Goal: Task Accomplishment & Management: Use online tool/utility

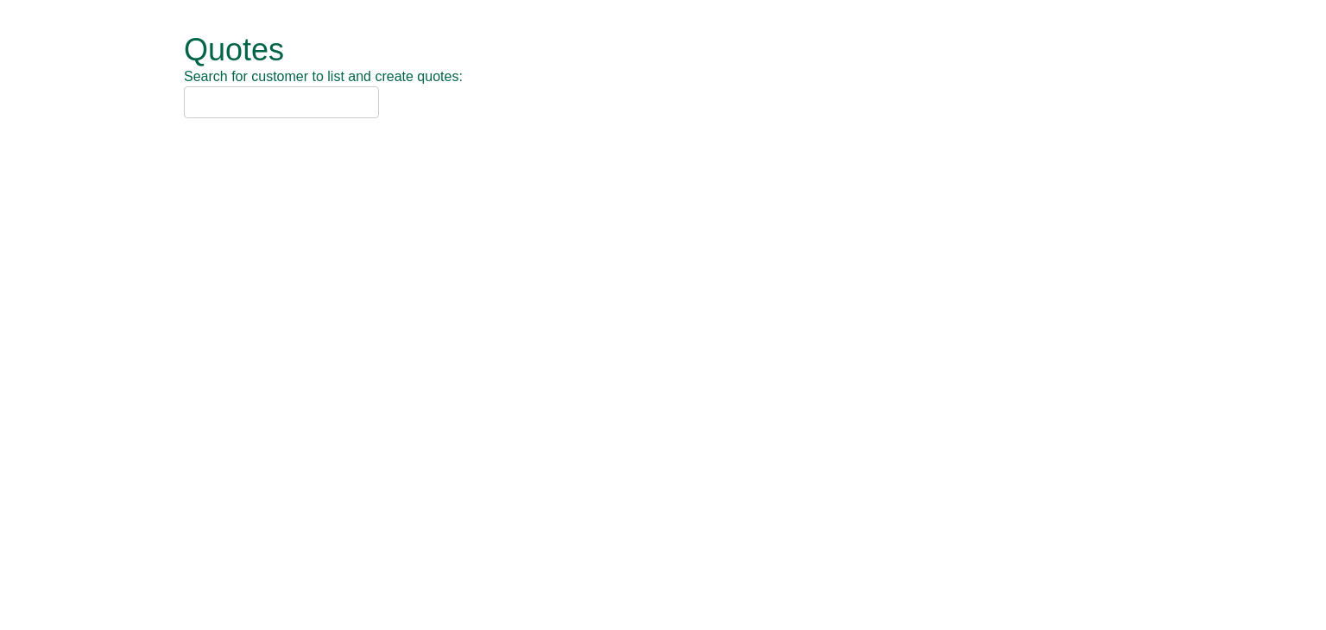
click at [222, 104] on input "text" at bounding box center [281, 102] width 195 height 32
drag, startPoint x: 256, startPoint y: 98, endPoint x: 123, endPoint y: 92, distance: 132.3
click at [123, 92] on form "Quotes Search for customer to list and create quotes: uswitch Quotes New Quote …" at bounding box center [663, 76] width 1326 height 153
type input "u"
drag, startPoint x: 252, startPoint y: 102, endPoint x: 54, endPoint y: 104, distance: 198.6
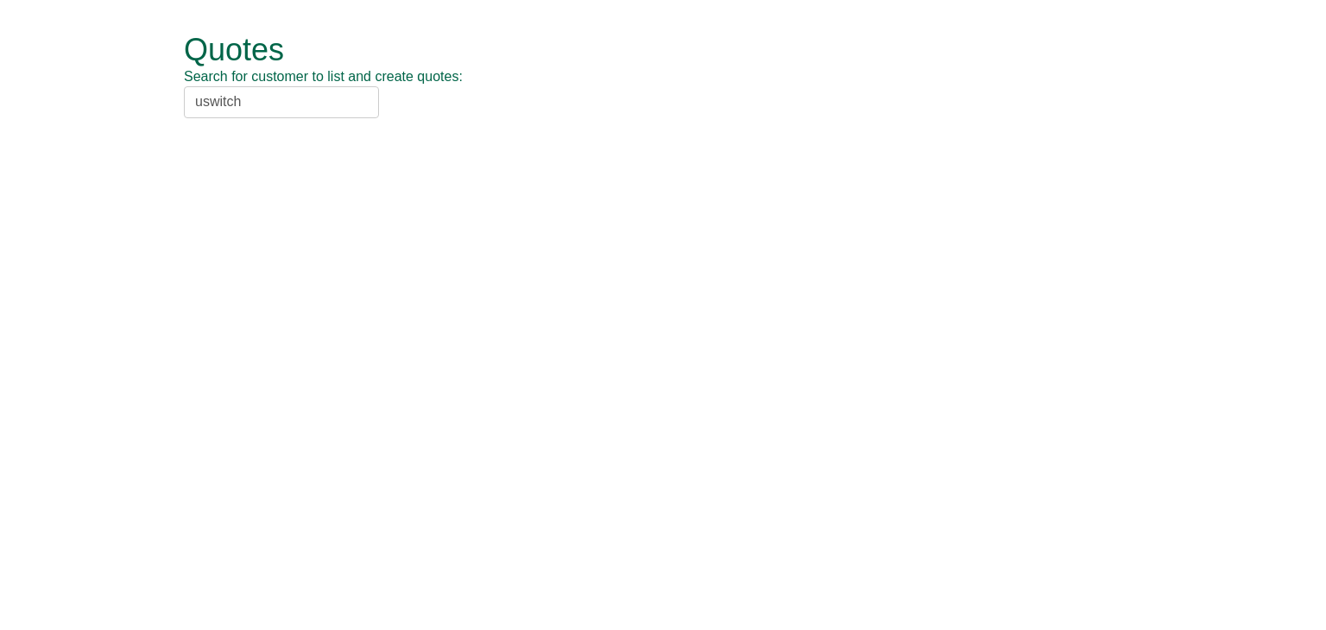
click at [54, 104] on form "Quotes Search for customer to list and create quotes: uswitch Quotes New Quote …" at bounding box center [663, 76] width 1326 height 153
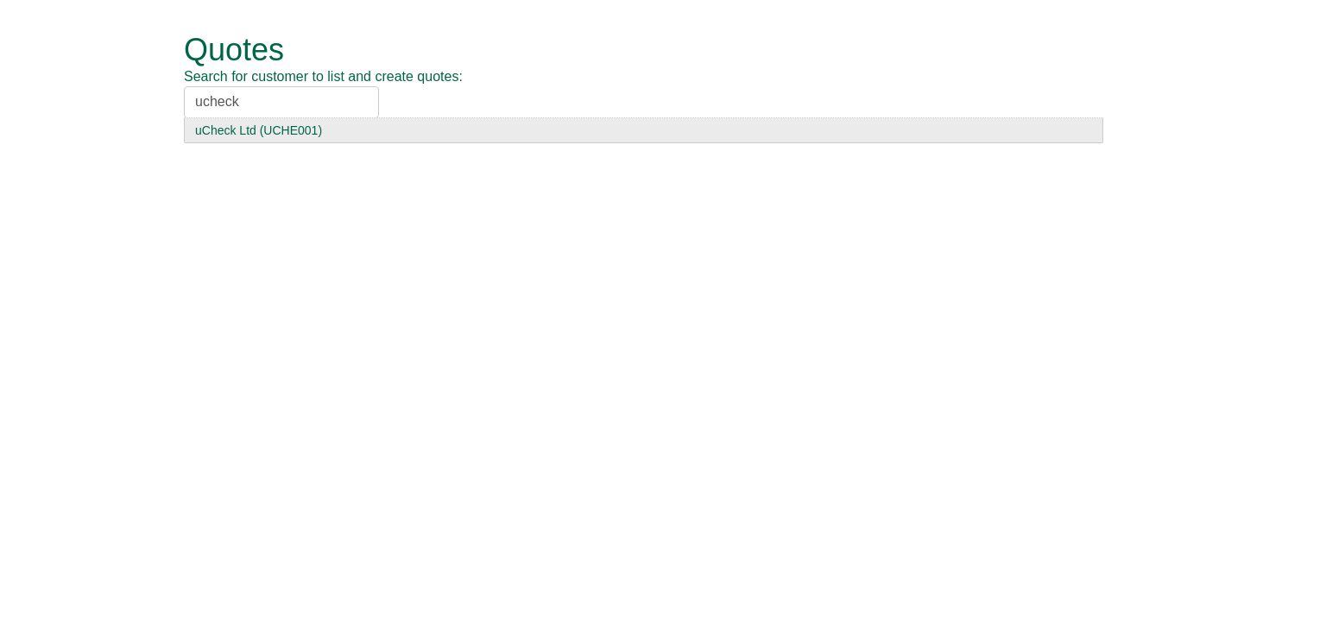
type input "ucheck"
click at [252, 130] on div "uCheck Ltd (UCHE001)" at bounding box center [643, 130] width 897 height 17
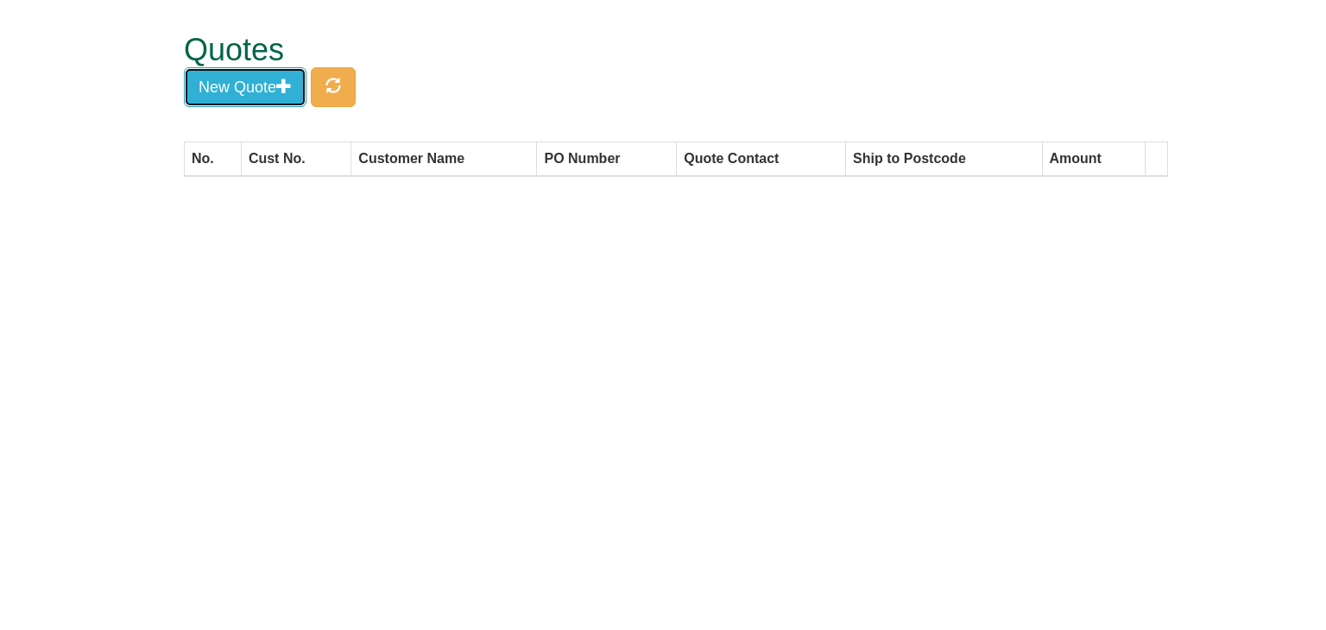
click at [253, 91] on button "New Quote" at bounding box center [245, 87] width 123 height 40
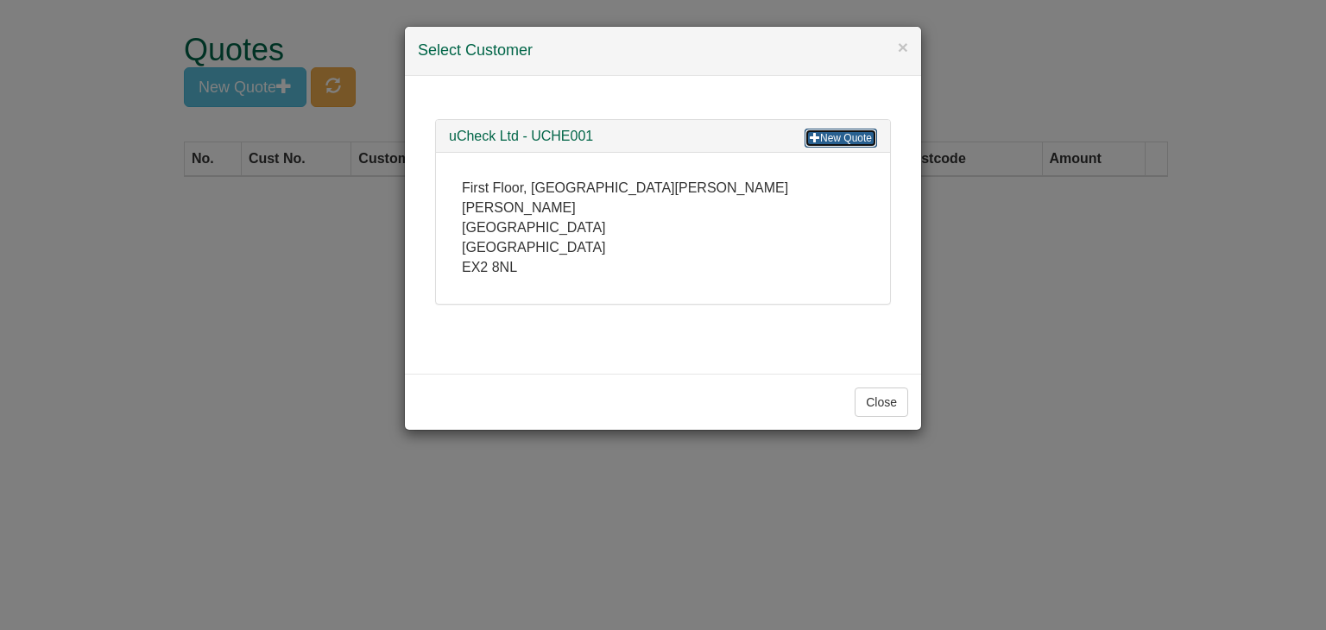
click at [833, 135] on link "New Quote" at bounding box center [841, 138] width 73 height 19
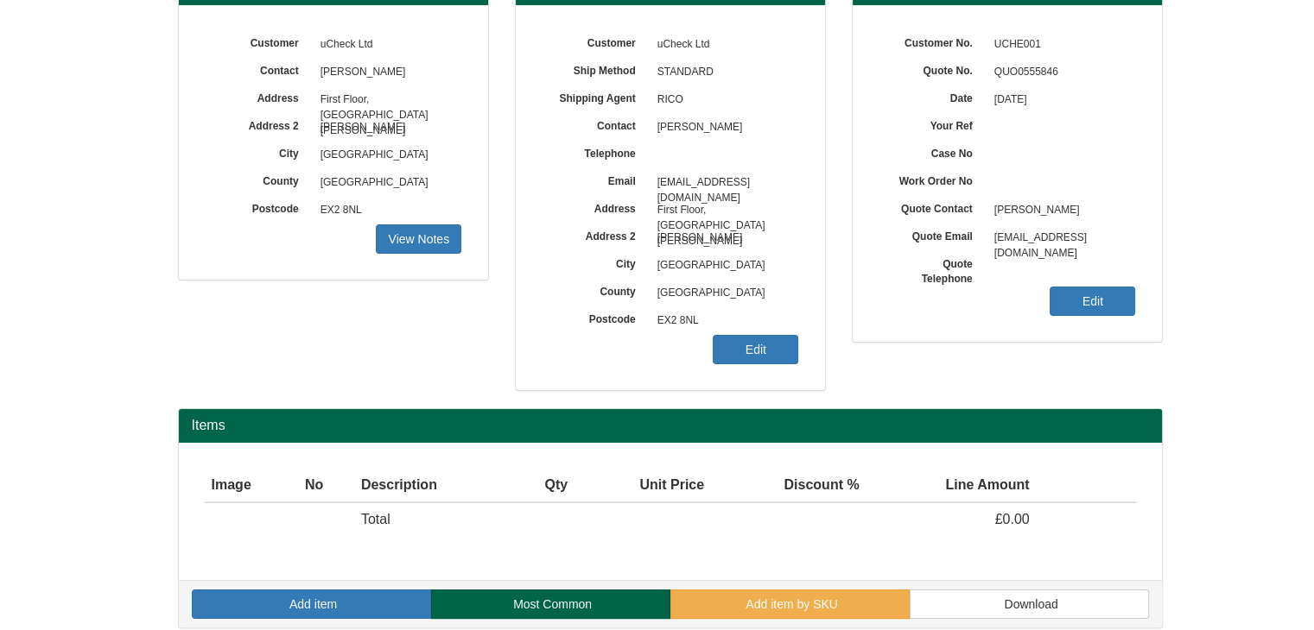
scroll to position [208, 0]
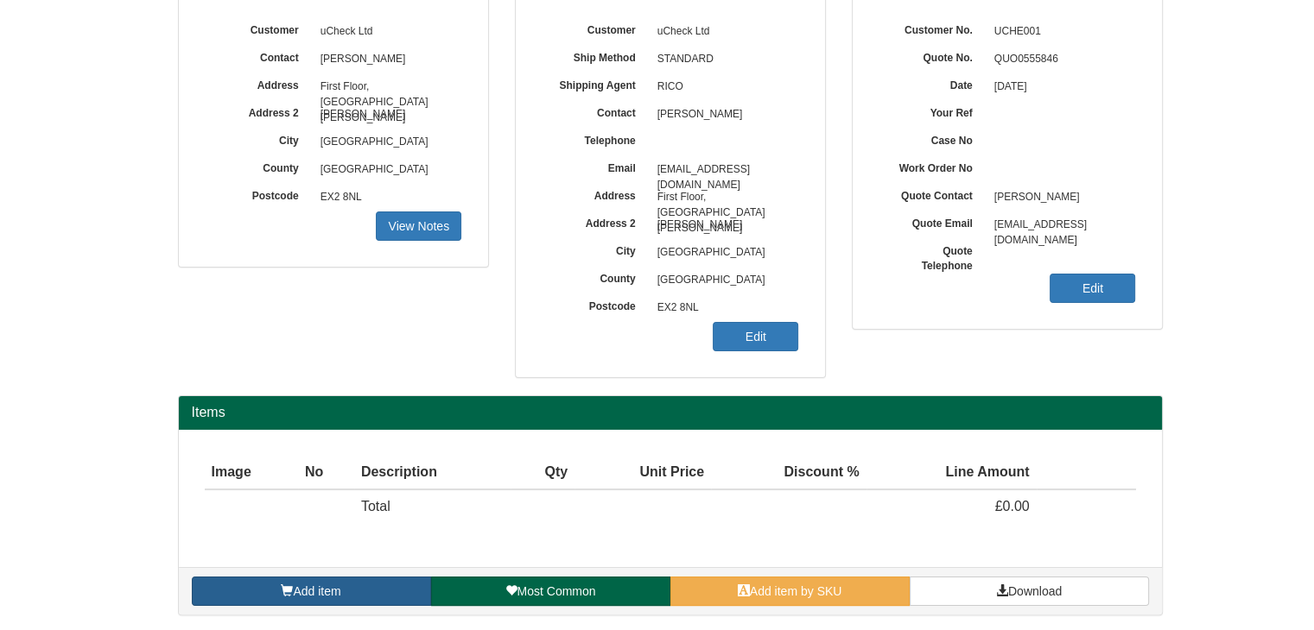
click at [311, 588] on span "Add item" at bounding box center [316, 592] width 47 height 14
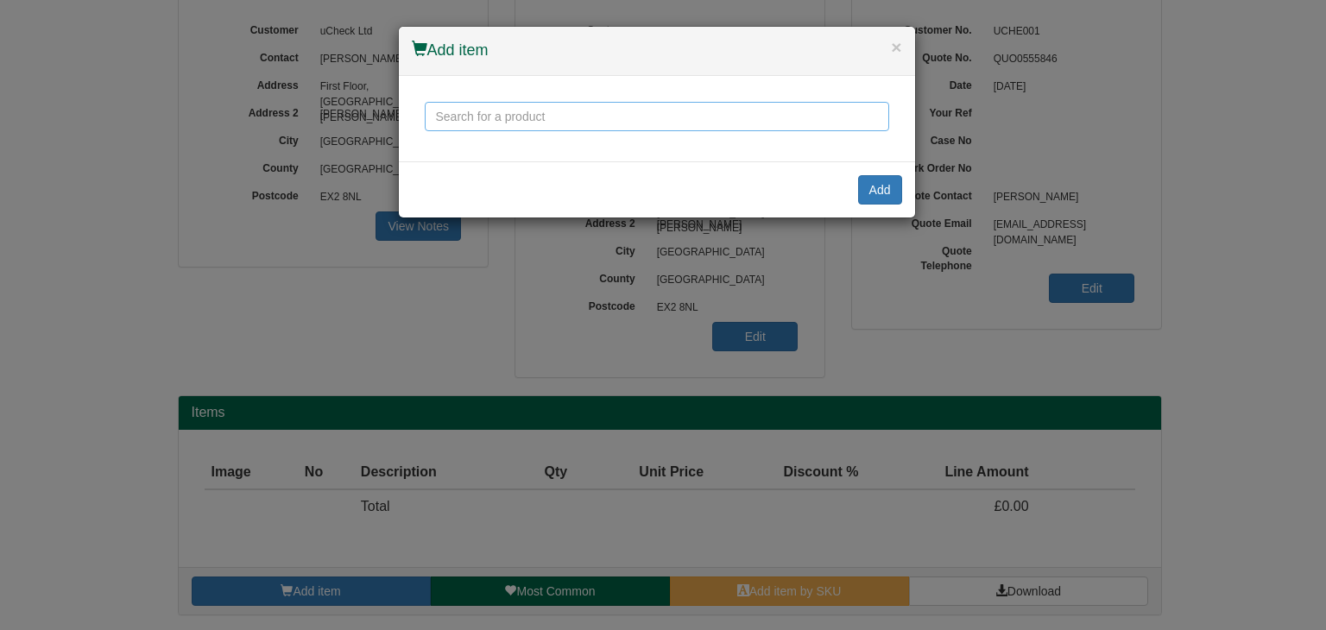
click at [484, 115] on input "text" at bounding box center [657, 116] width 465 height 29
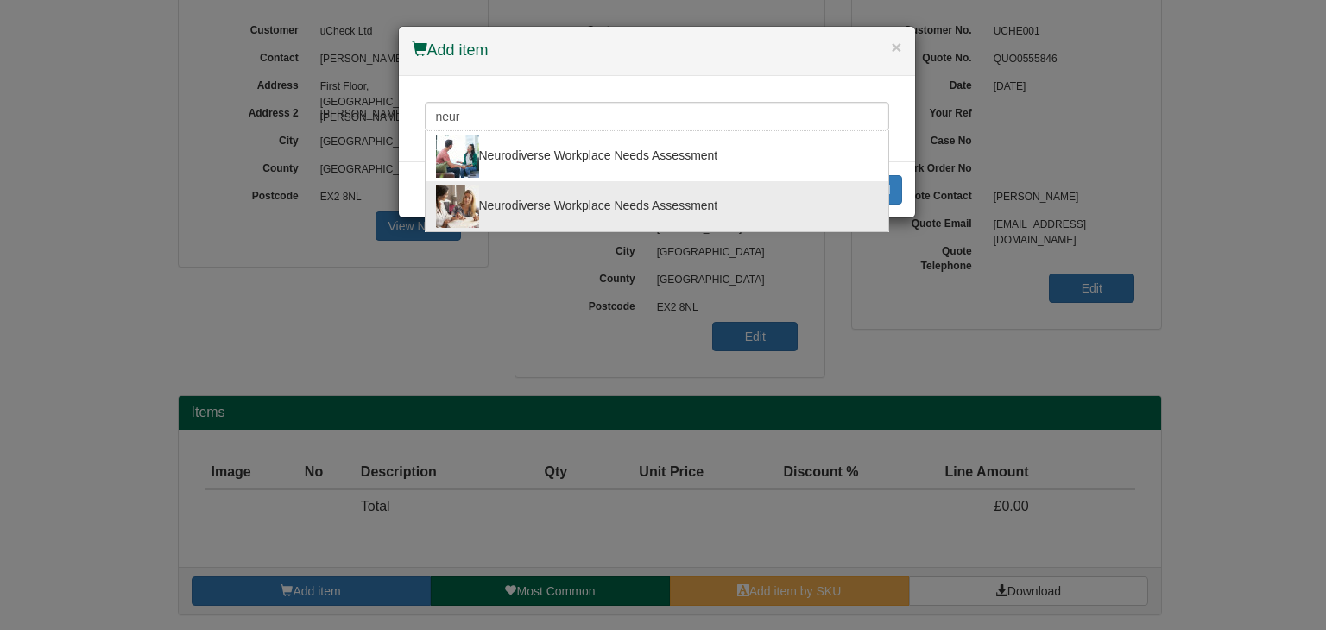
click at [524, 204] on div "Neurodiverse Workplace Needs Assessment" at bounding box center [657, 206] width 442 height 43
type input "Neurodiverse Workplace Needs Assessment"
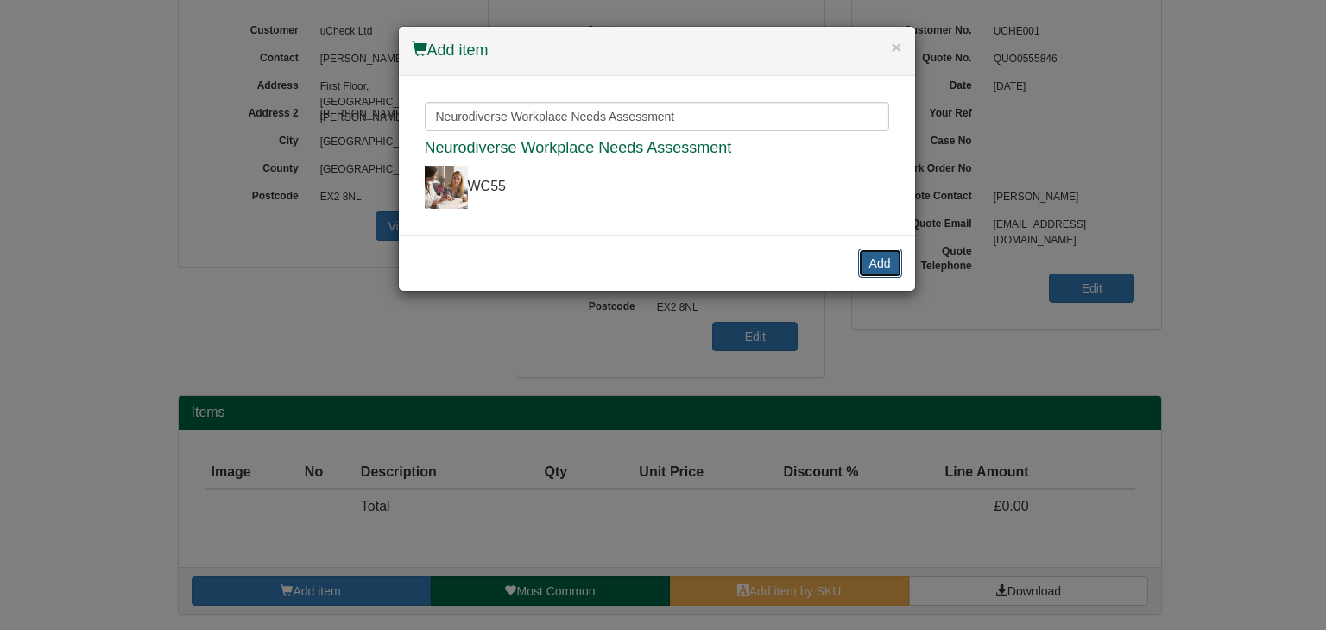
click at [881, 254] on button "Add" at bounding box center [880, 263] width 44 height 29
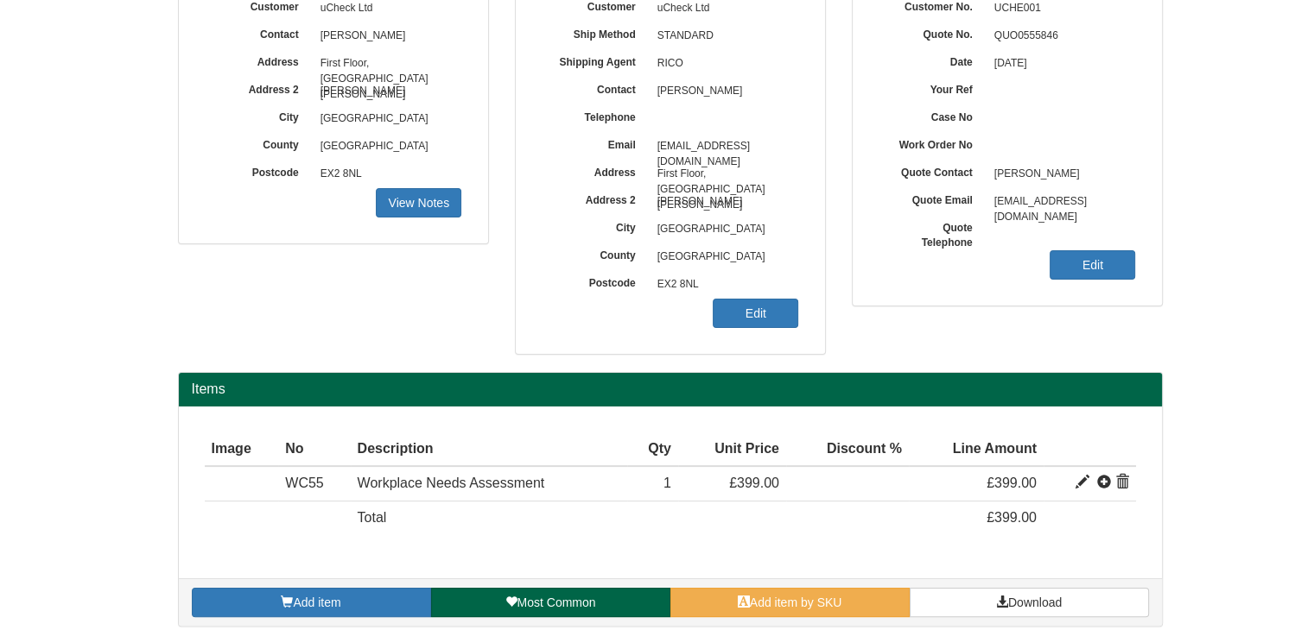
scroll to position [243, 0]
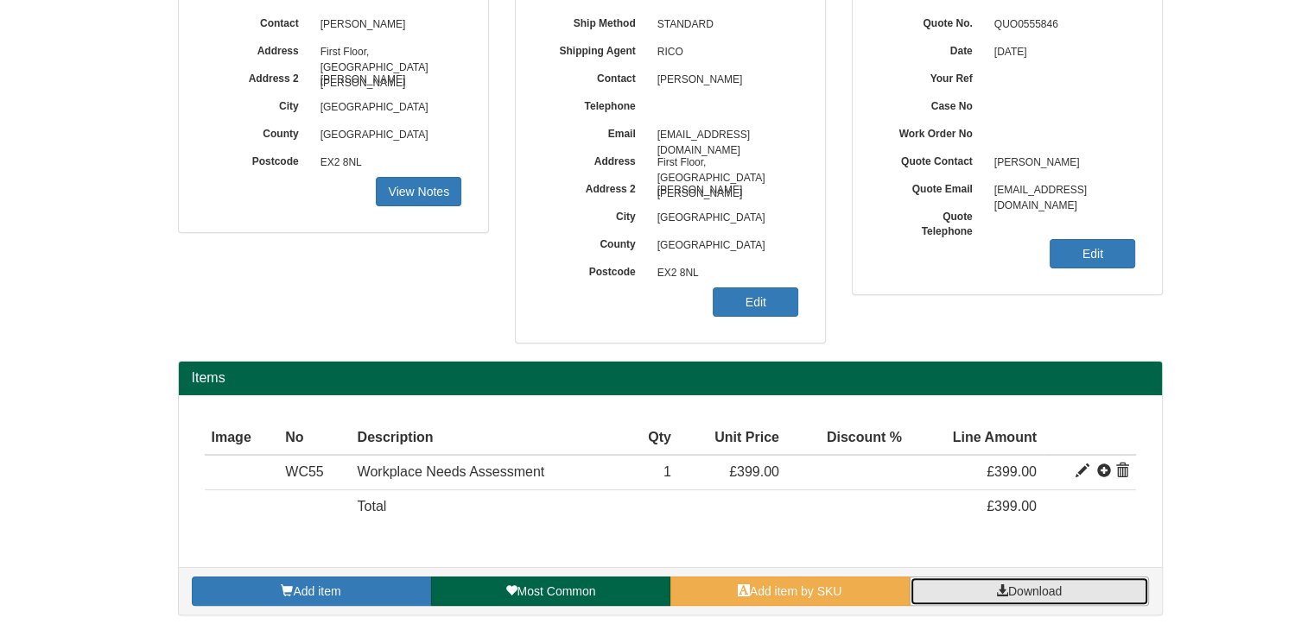
click at [1041, 585] on span "Download" at bounding box center [1035, 592] width 54 height 14
